Goal: Task Accomplishment & Management: Manage account settings

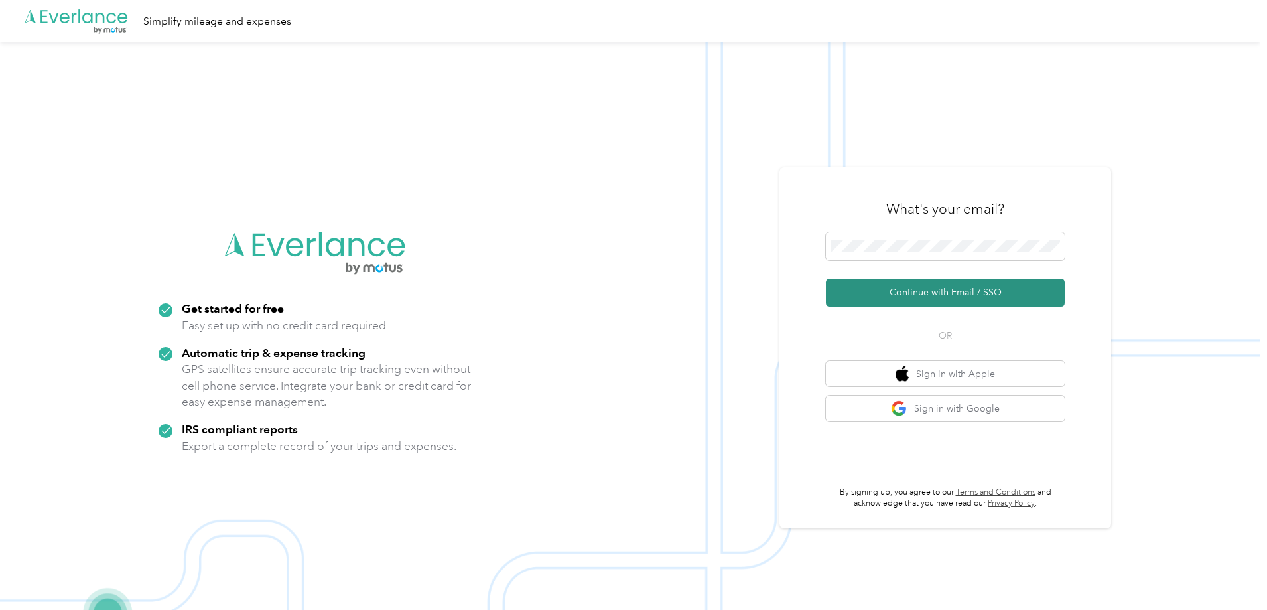
click at [964, 293] on button "Continue with Email / SSO" at bounding box center [945, 293] width 239 height 28
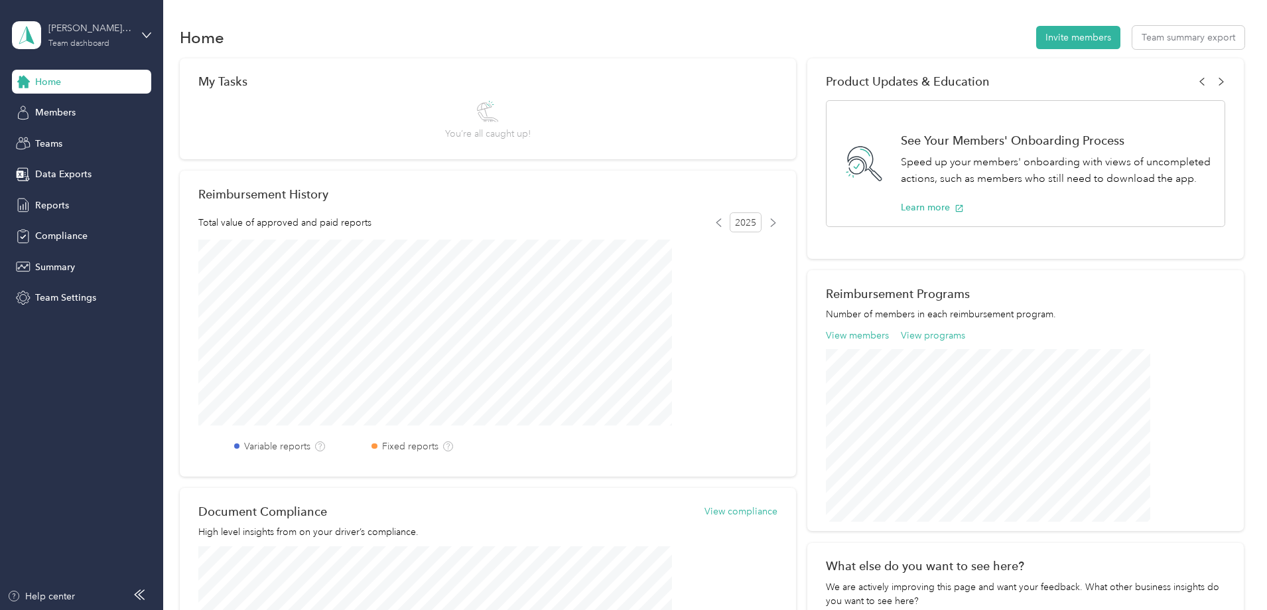
click at [98, 41] on div "Team dashboard" at bounding box center [78, 44] width 61 height 8
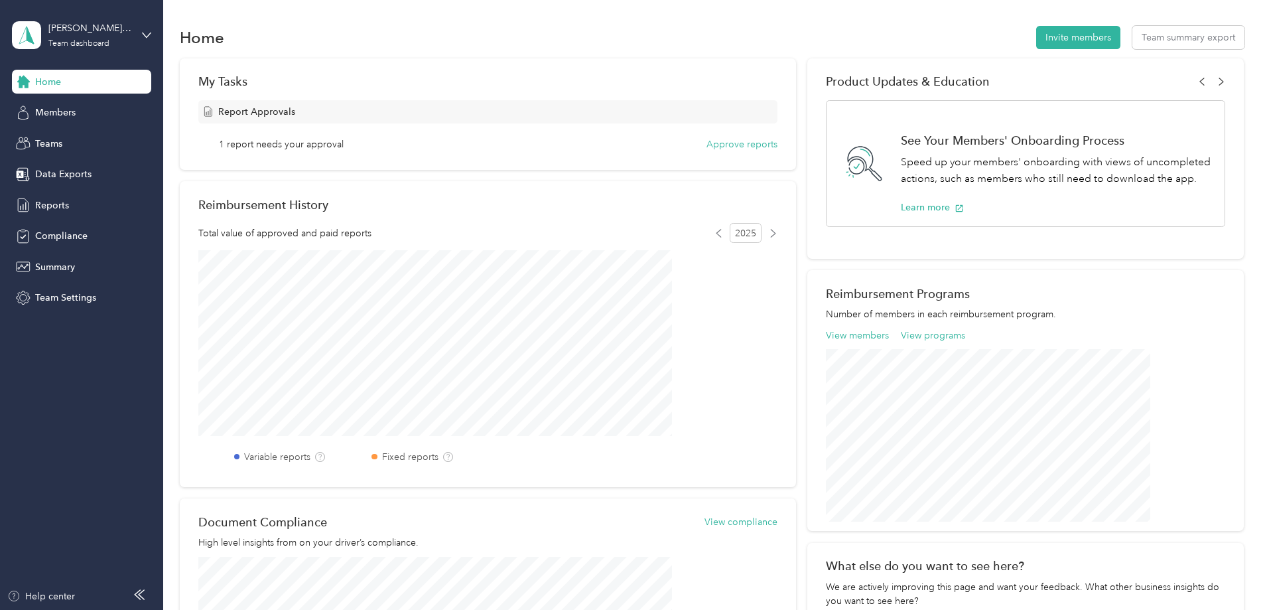
click at [235, 21] on div "Home Invite members Team summary export My Tasks Report Approvals 1 report need…" at bounding box center [711, 410] width 1097 height 821
click at [749, 149] on button "Approve reports" at bounding box center [741, 144] width 71 height 14
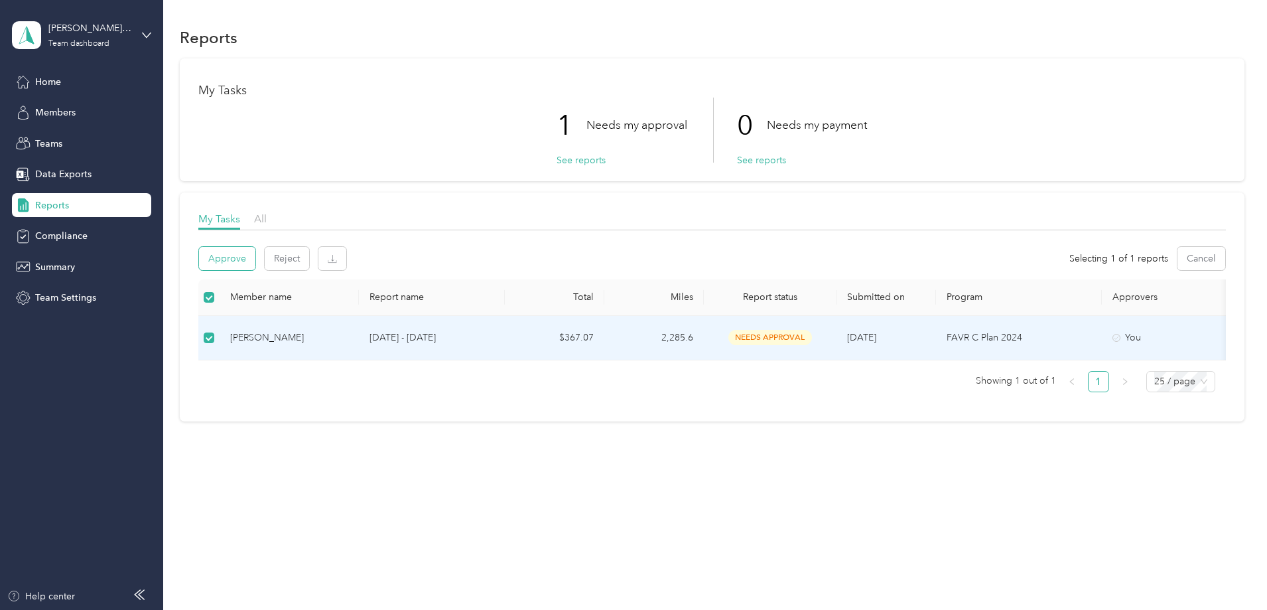
click at [255, 267] on button "Approve" at bounding box center [227, 258] width 56 height 23
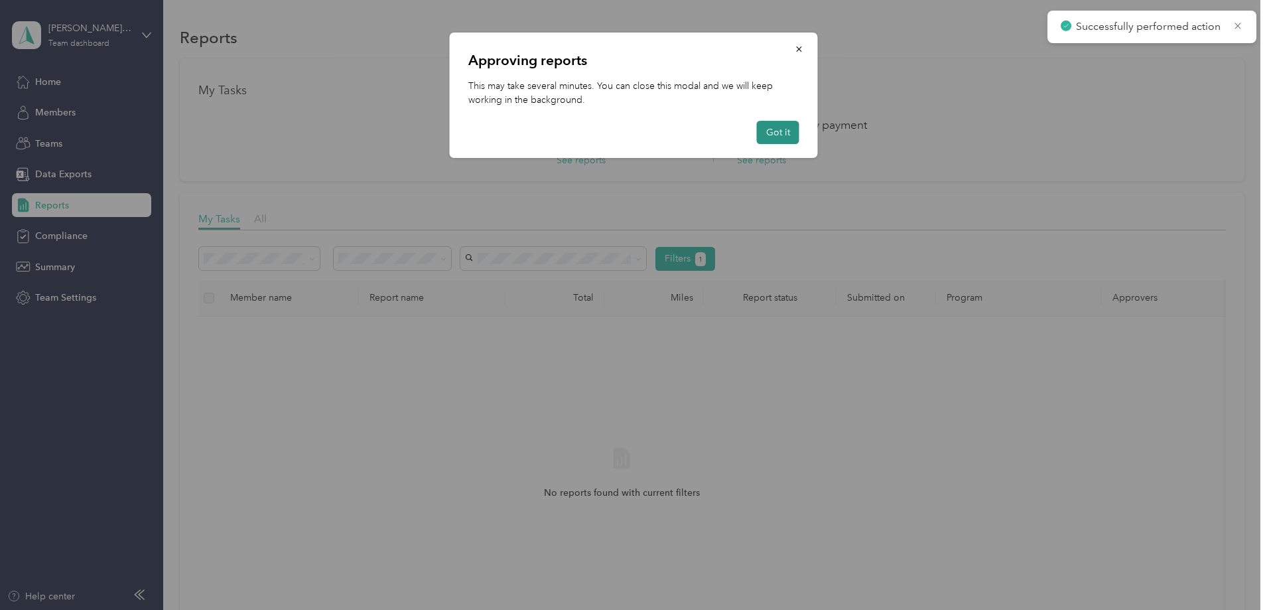
click at [777, 133] on button "Got it" at bounding box center [778, 132] width 42 height 23
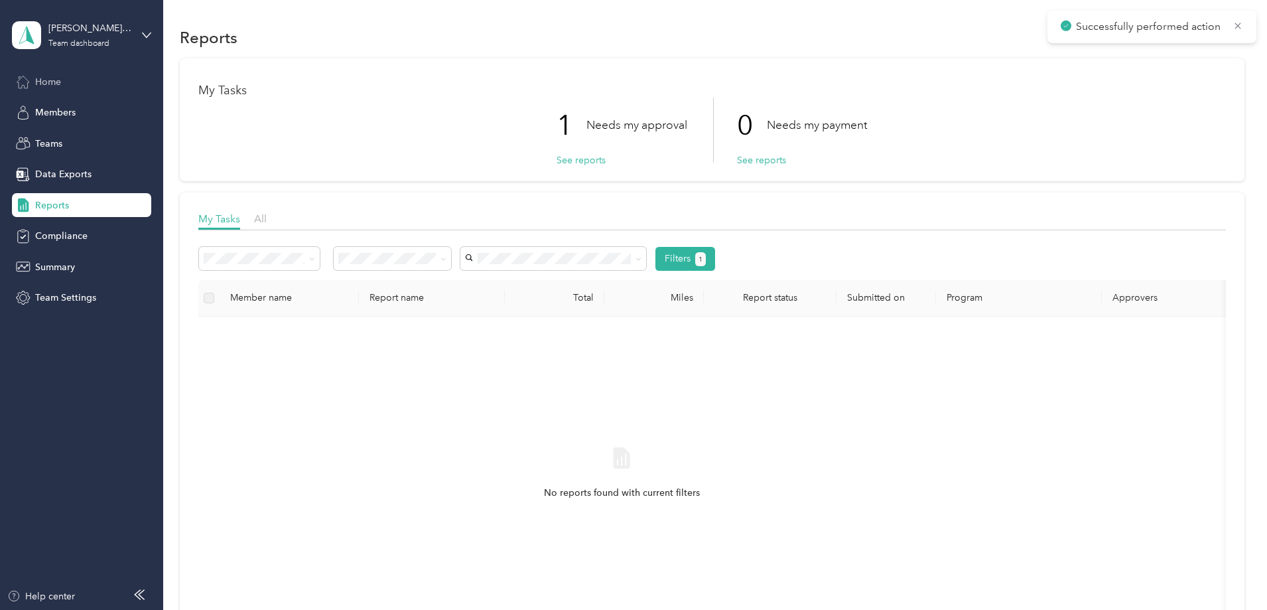
click at [57, 86] on span "Home" at bounding box center [48, 82] width 26 height 14
